Goal: Task Accomplishment & Management: Manage account settings

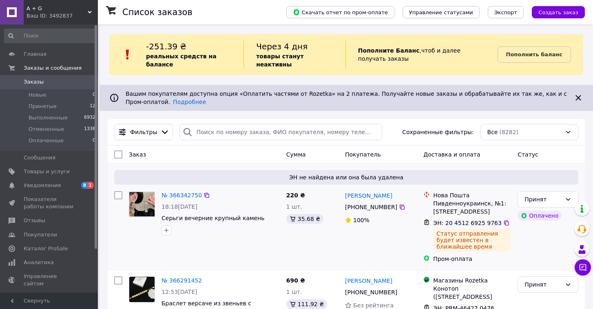
click at [142, 197] on img at bounding box center [141, 204] width 25 height 24
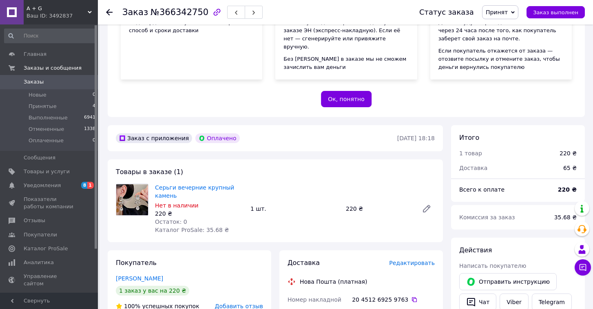
scroll to position [134, 0]
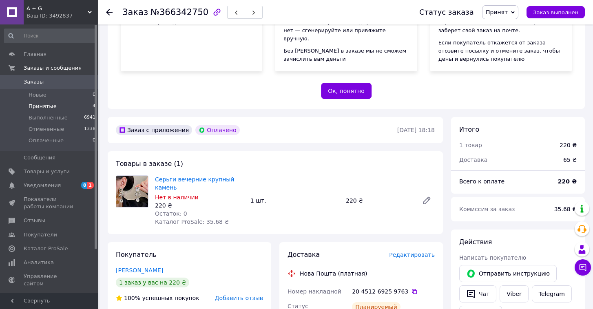
click at [31, 108] on span "Принятые" at bounding box center [43, 106] width 28 height 7
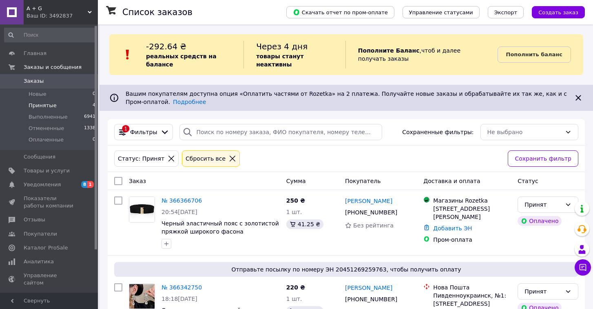
scroll to position [7, 0]
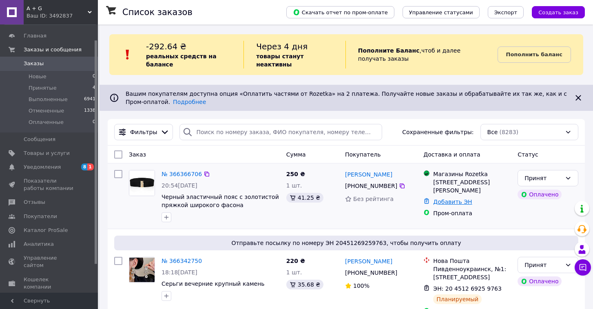
click at [447, 205] on link "Добавить ЭН" at bounding box center [452, 202] width 39 height 7
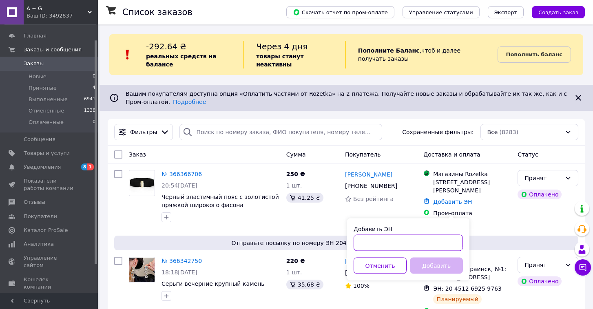
click at [395, 251] on input "Добавить ЭН" at bounding box center [408, 243] width 109 height 16
type input "З"
type input "PRM-295391122"
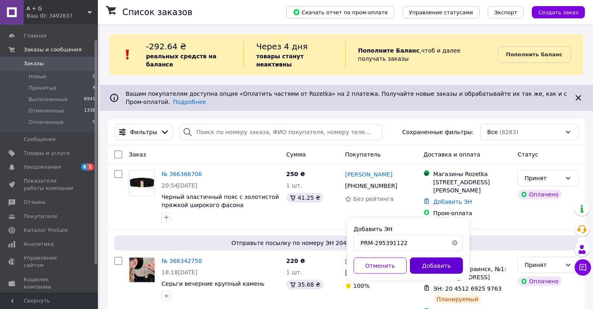
click at [451, 268] on button "Добавить" at bounding box center [436, 266] width 53 height 16
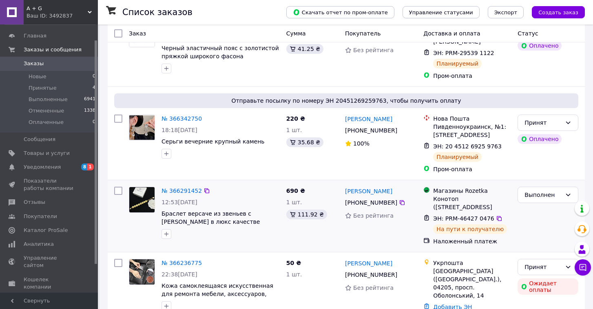
scroll to position [154, 0]
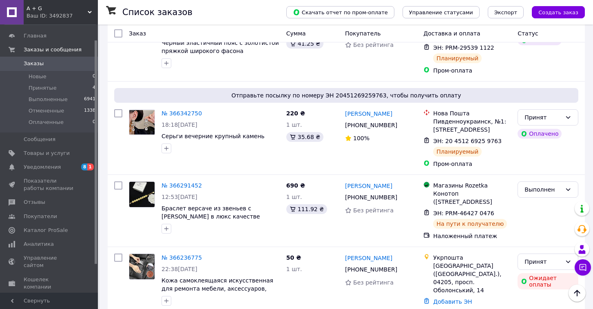
click at [88, 12] on use at bounding box center [90, 12] width 4 height 2
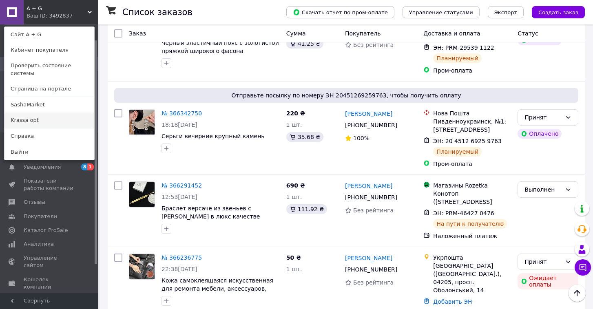
click at [63, 113] on link "Krassa opt" at bounding box center [49, 121] width 90 height 16
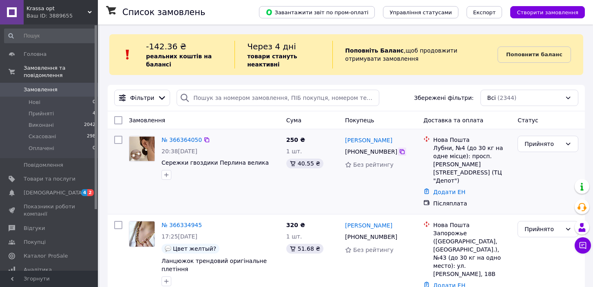
click at [403, 153] on icon at bounding box center [402, 152] width 7 height 7
click at [456, 189] on link "Додати ЕН" at bounding box center [449, 192] width 32 height 7
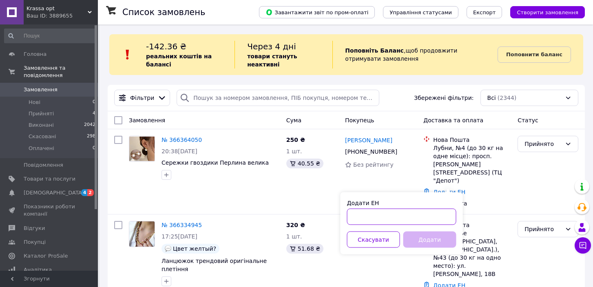
click at [433, 213] on input "Додати ЕН" at bounding box center [401, 217] width 109 height 16
paste input "20451269292969"
type input "20451269292969"
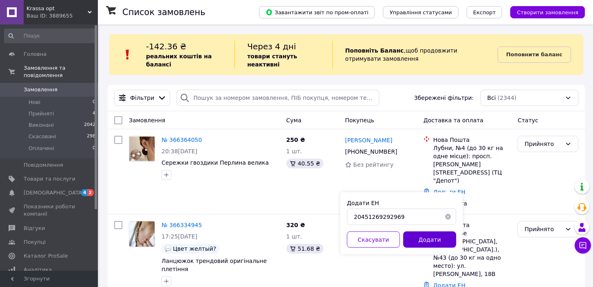
click at [437, 239] on button "Додати" at bounding box center [430, 240] width 53 height 16
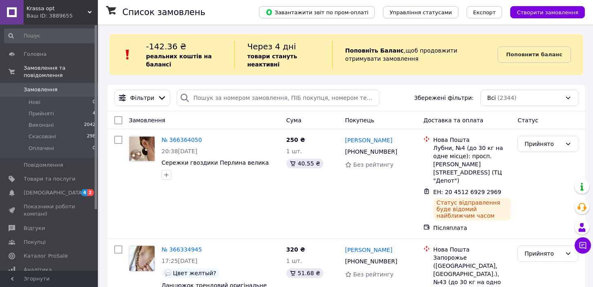
click at [90, 12] on use at bounding box center [90, 12] width 4 height 2
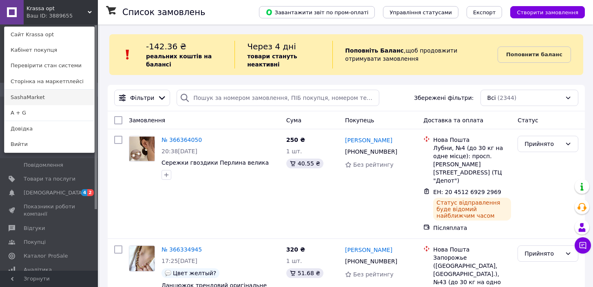
click at [52, 95] on link "SashaMarket" at bounding box center [49, 98] width 90 height 16
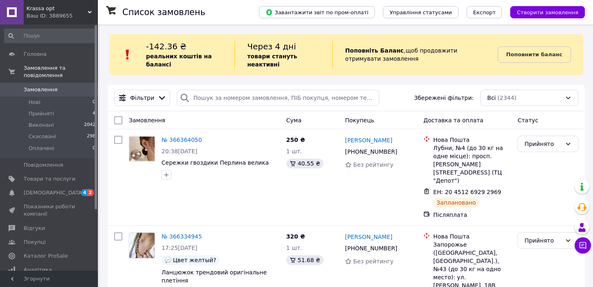
click at [91, 13] on icon at bounding box center [90, 12] width 4 height 4
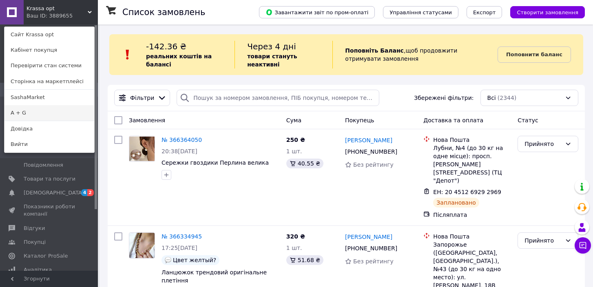
click at [40, 114] on link "A + G" at bounding box center [49, 113] width 90 height 16
